Goal: Task Accomplishment & Management: Manage account settings

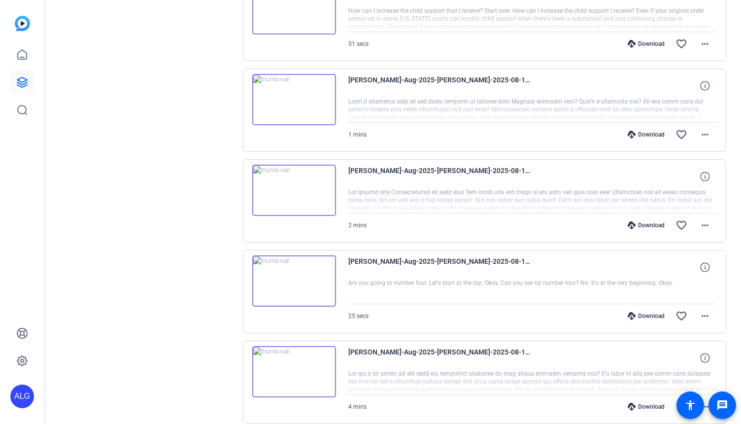
scroll to position [648, 0]
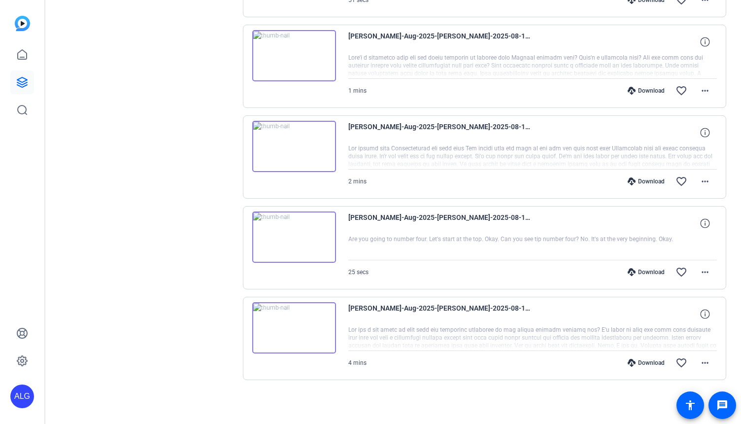
click at [642, 365] on div "Download" at bounding box center [646, 363] width 47 height 8
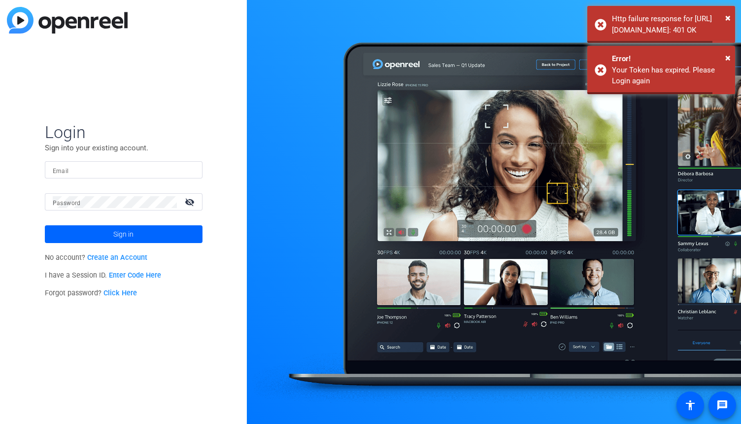
type input "[EMAIL_ADDRESS][DOMAIN_NAME]"
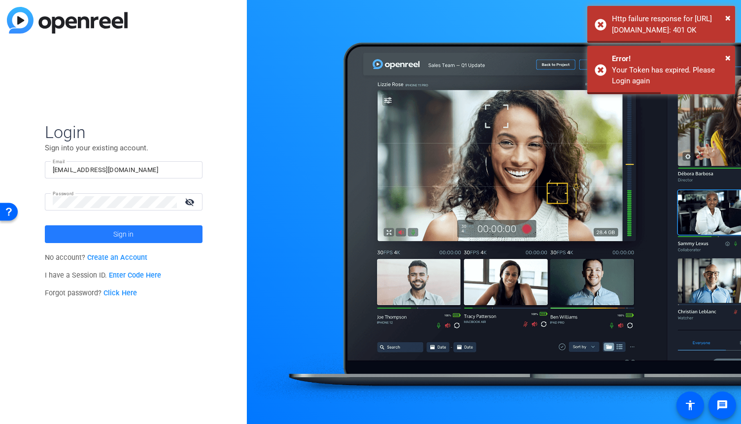
click at [143, 229] on span at bounding box center [124, 234] width 158 height 24
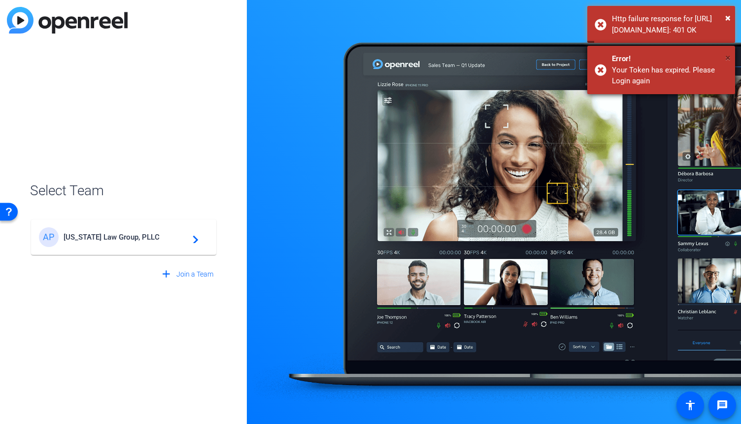
click at [725, 64] on span "×" at bounding box center [727, 58] width 5 height 12
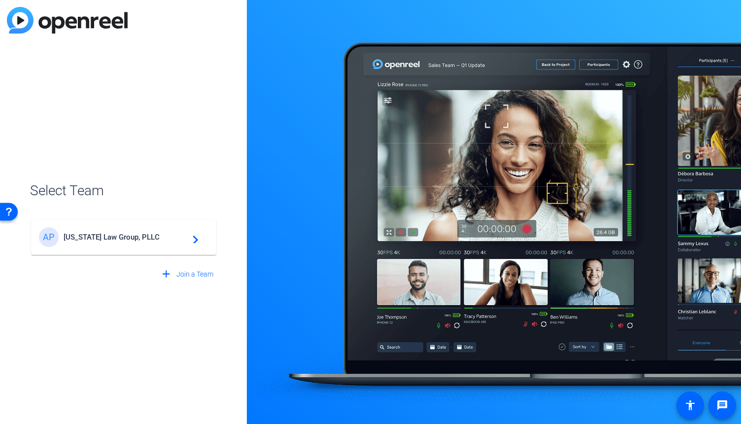
click at [129, 234] on span "[US_STATE] Law Group, PLLC" at bounding box center [125, 237] width 123 height 9
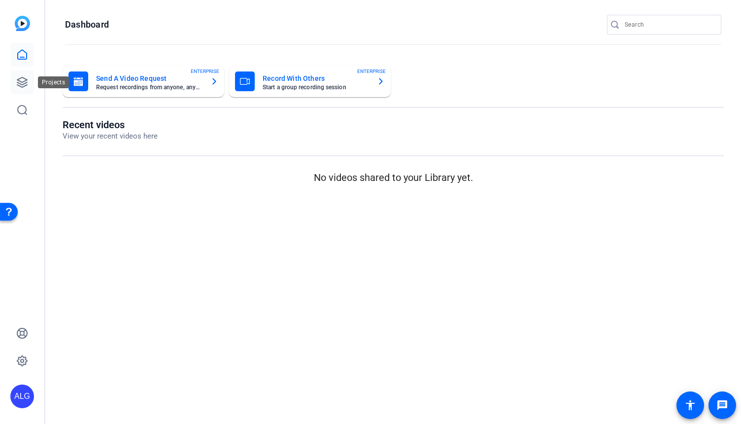
click at [20, 90] on link at bounding box center [22, 82] width 24 height 24
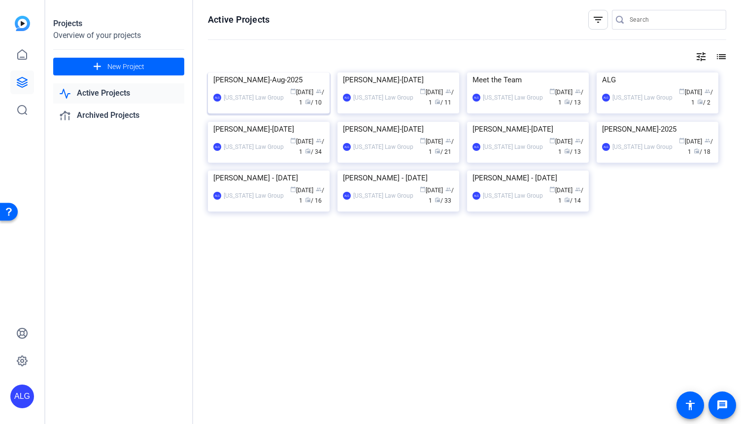
click at [284, 72] on img at bounding box center [269, 72] width 122 height 0
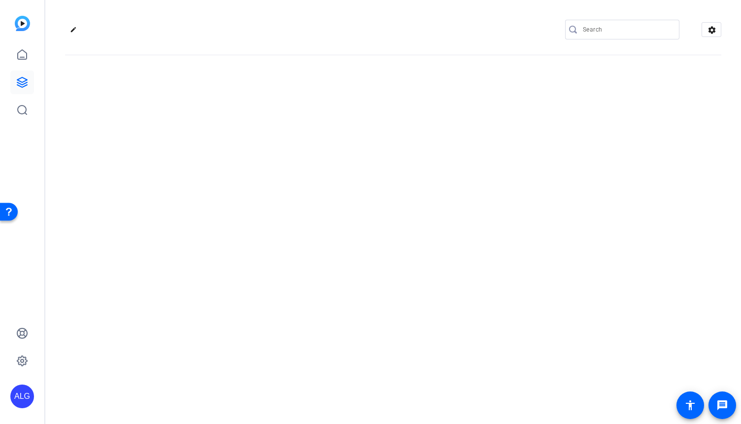
click at [284, 126] on div "edit settings" at bounding box center [393, 212] width 696 height 424
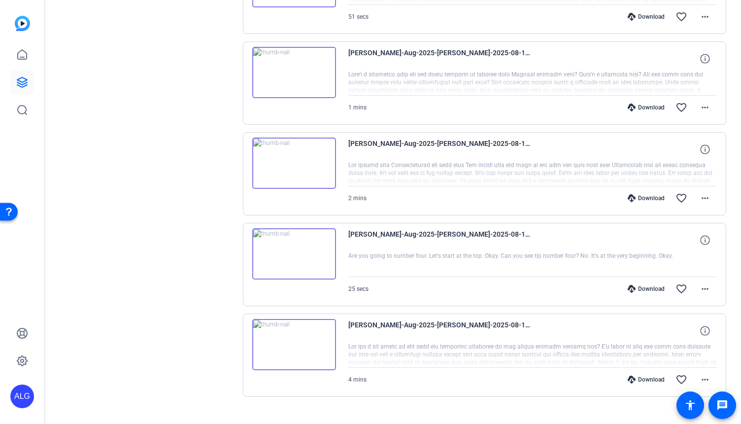
scroll to position [648, 0]
